Goal: Task Accomplishment & Management: Manage account settings

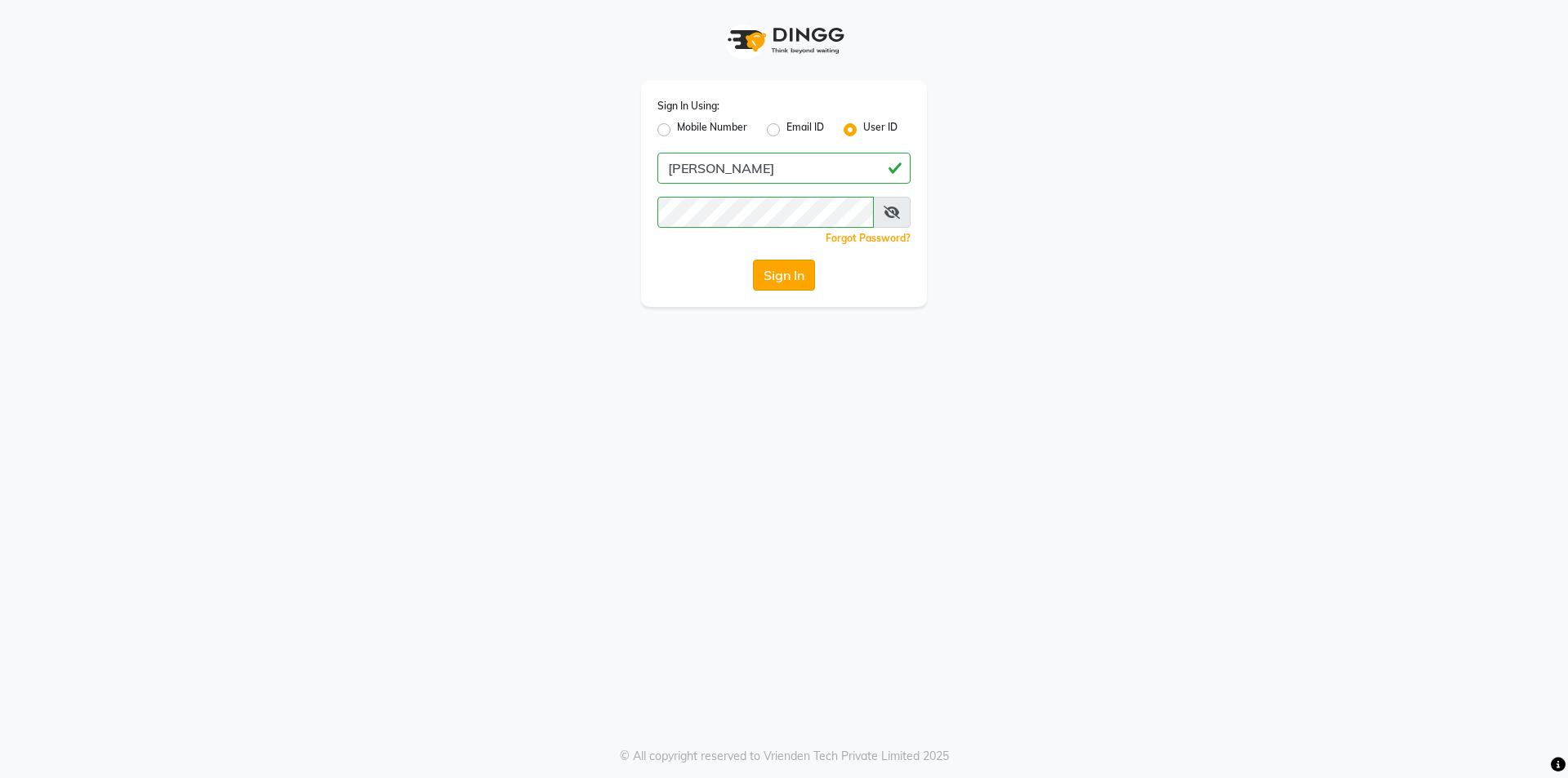
click at [769, 273] on button "Sign In" at bounding box center [784, 275] width 62 height 31
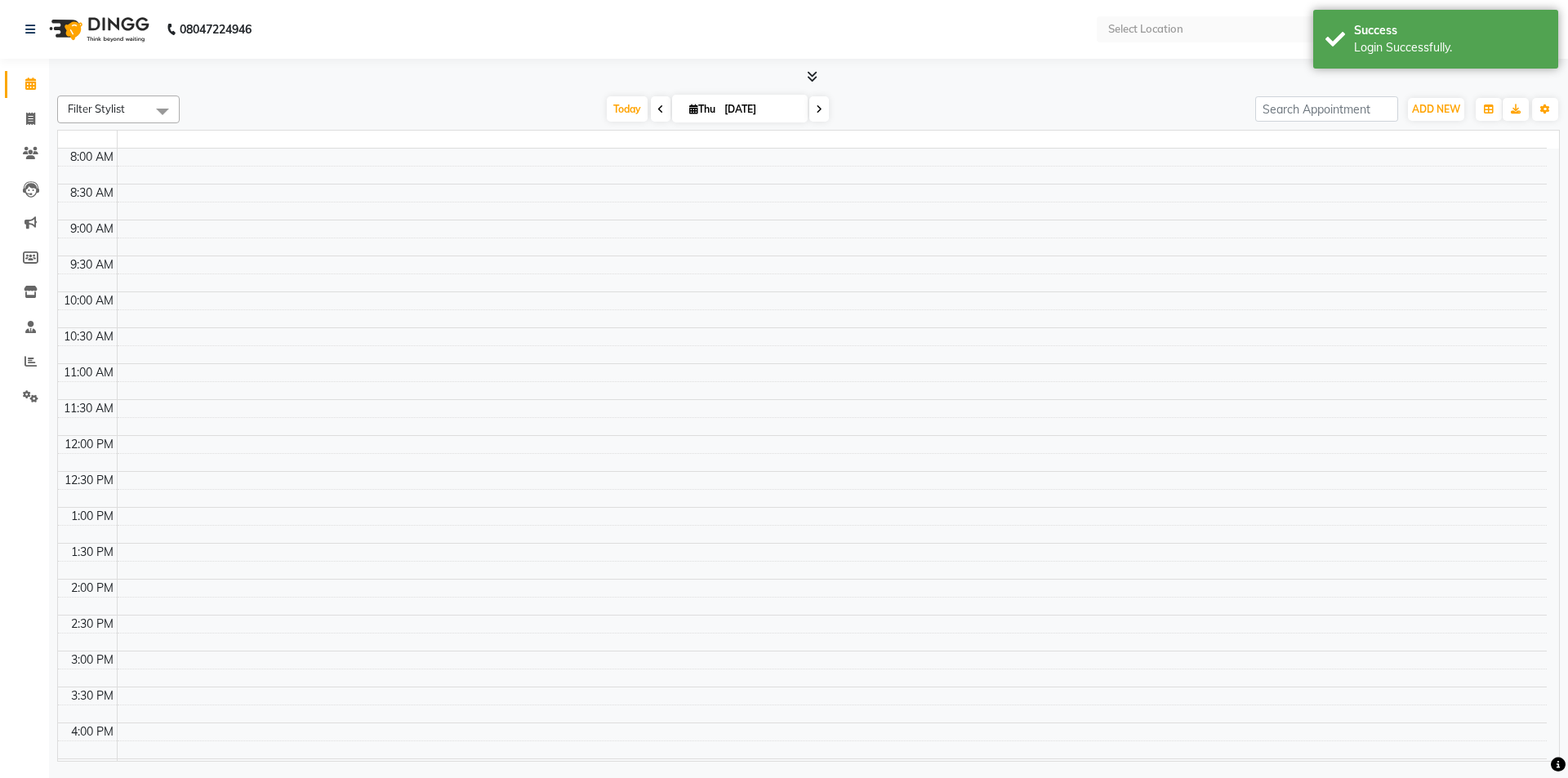
select select "en"
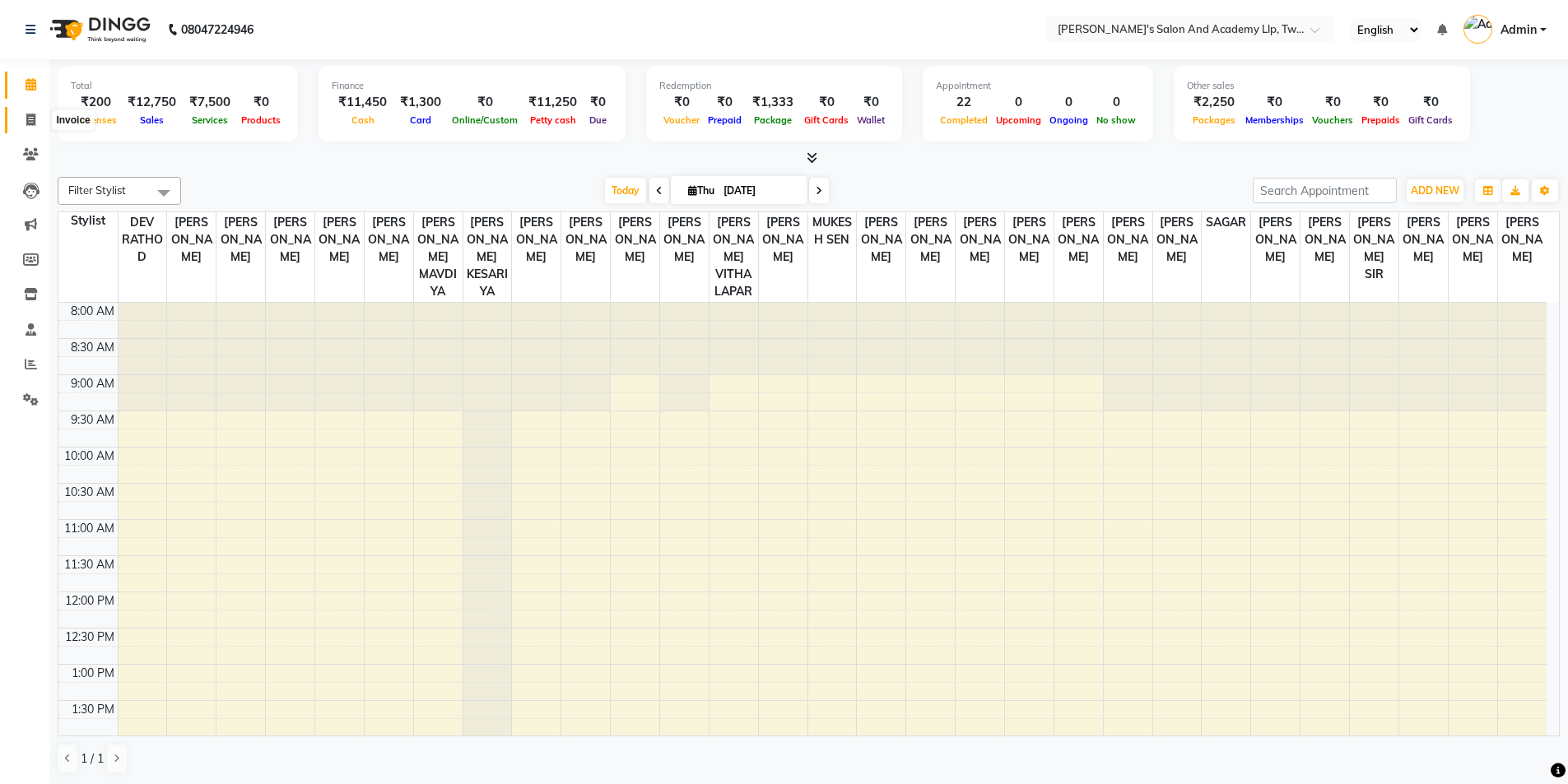
click at [34, 114] on icon at bounding box center [30, 120] width 9 height 13
select select "service"
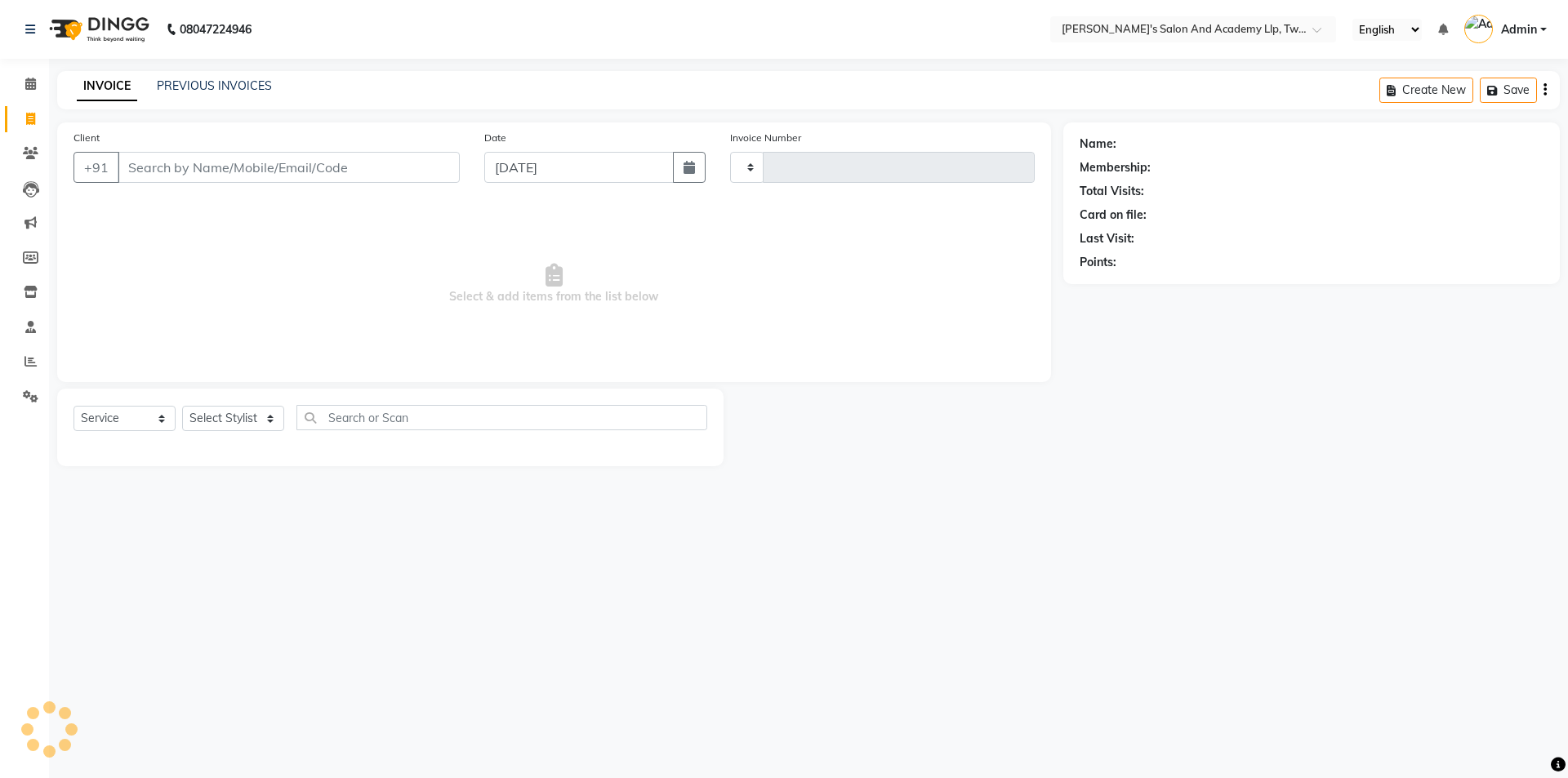
type input "9621"
select select "6985"
click at [231, 85] on link "PREVIOUS INVOICES" at bounding box center [215, 85] width 115 height 14
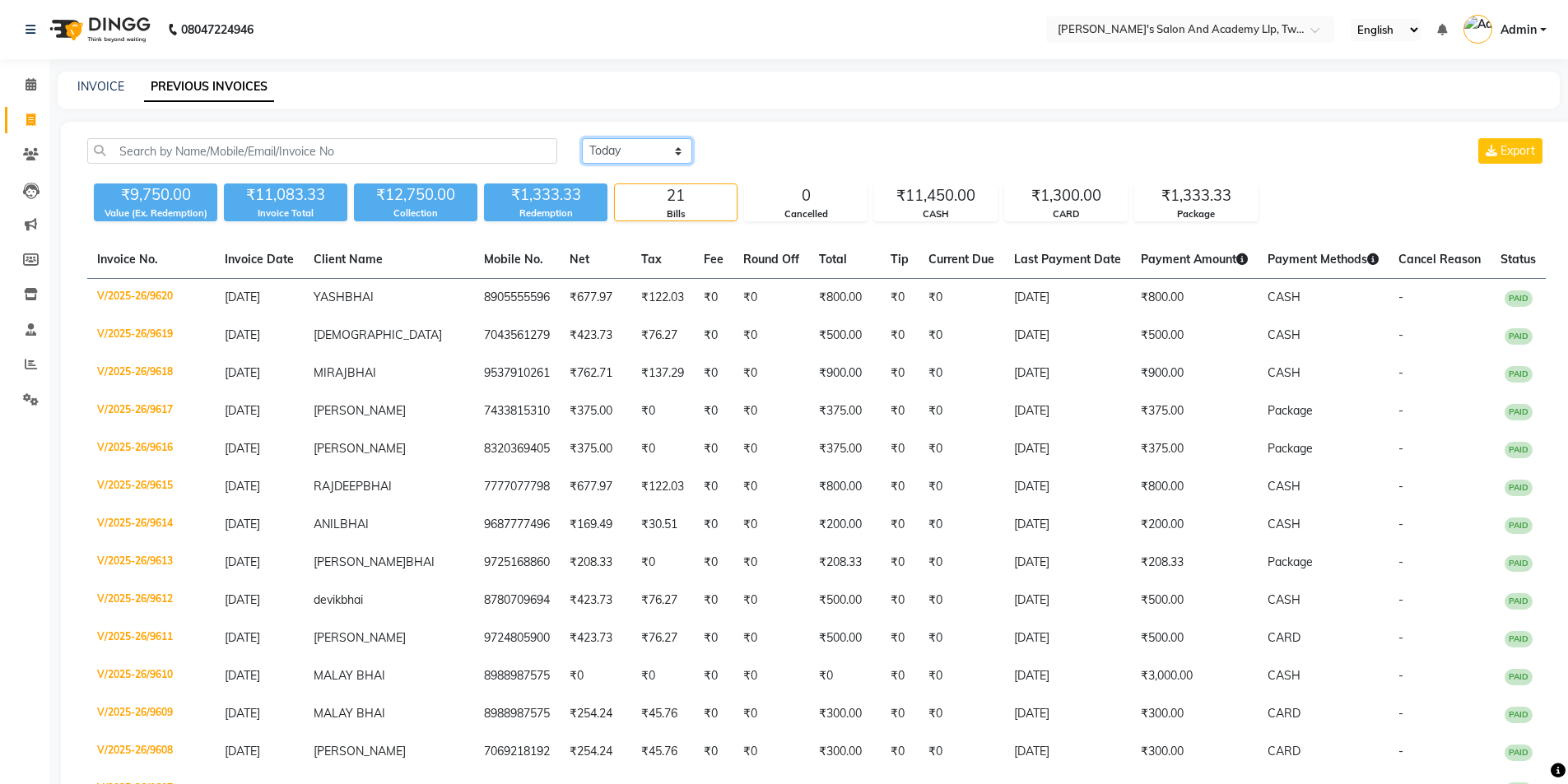
click at [599, 146] on select "[DATE] [DATE] Custom Range" at bounding box center [637, 151] width 110 height 25
select select "range"
click at [582, 138] on select "[DATE] [DATE] Custom Range" at bounding box center [637, 151] width 110 height 25
click at [1183, 92] on div "INVOICE PREVIOUS INVOICES" at bounding box center [799, 87] width 1483 height 17
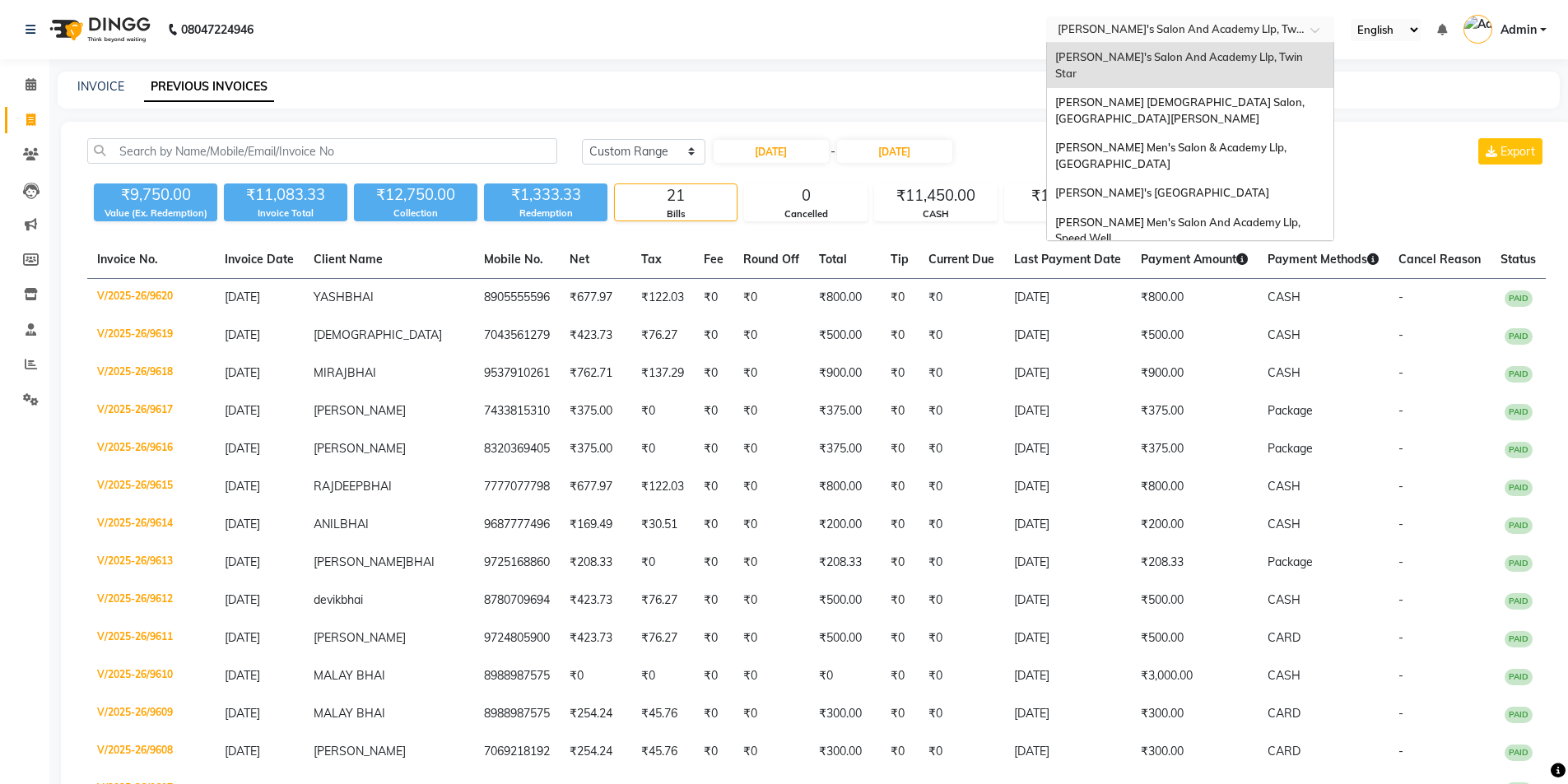
click at [1236, 33] on input "text" at bounding box center [1174, 28] width 239 height 16
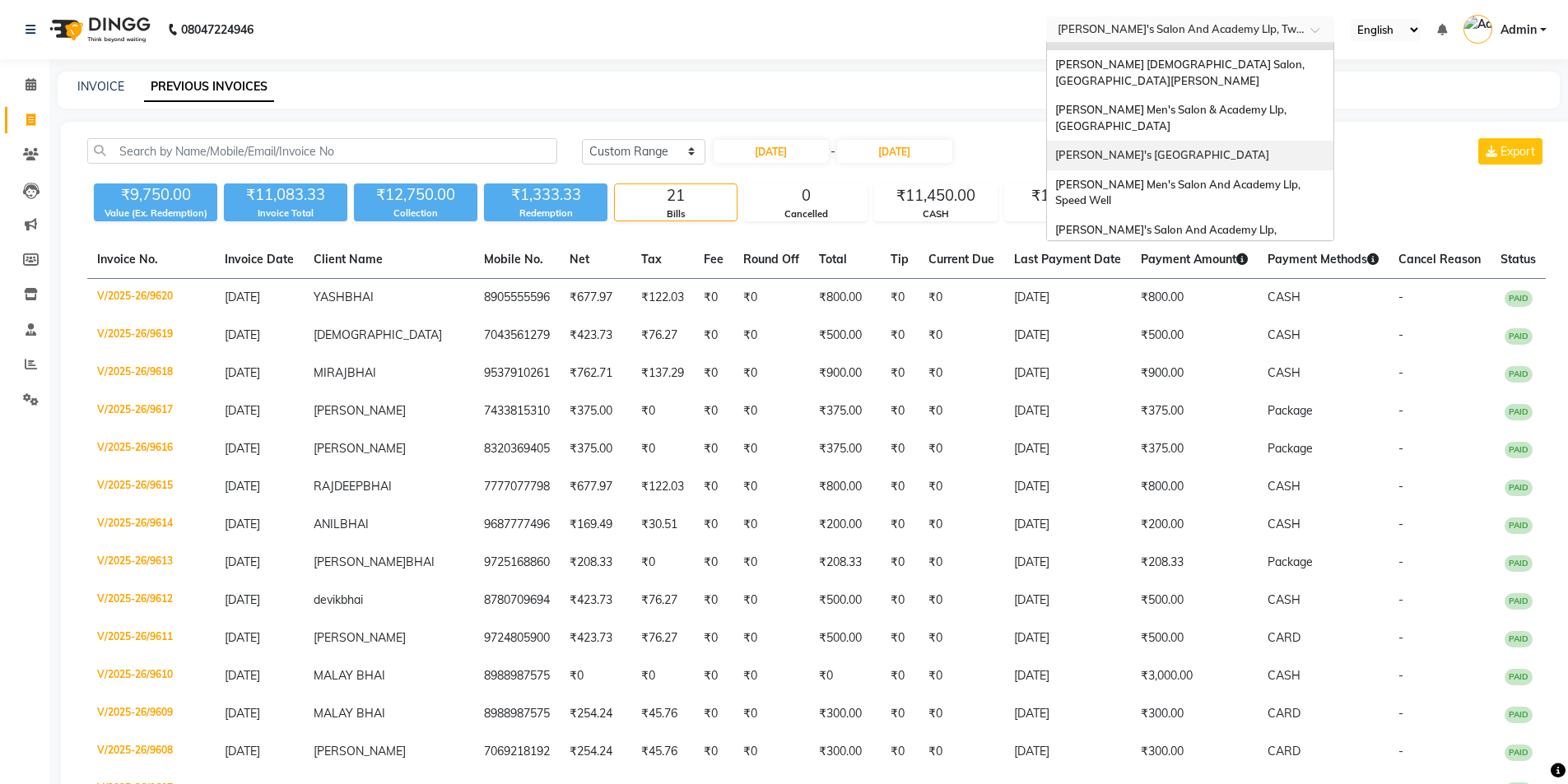
scroll to position [55, 0]
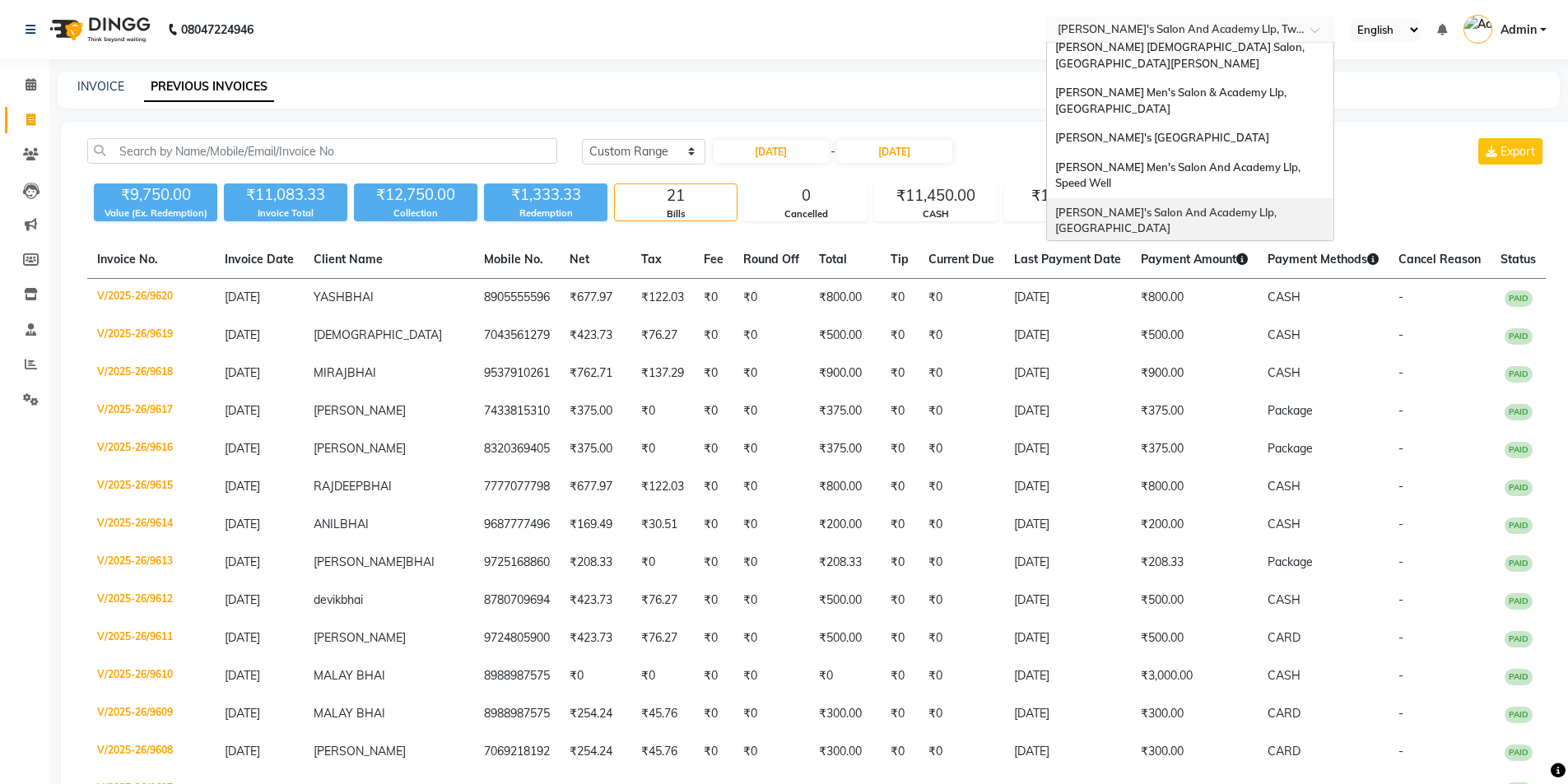
click at [1214, 206] on span "[PERSON_NAME]'s Salon And Academy Llp, [GEOGRAPHIC_DATA]" at bounding box center [1167, 220] width 224 height 30
